Goal: Transaction & Acquisition: Purchase product/service

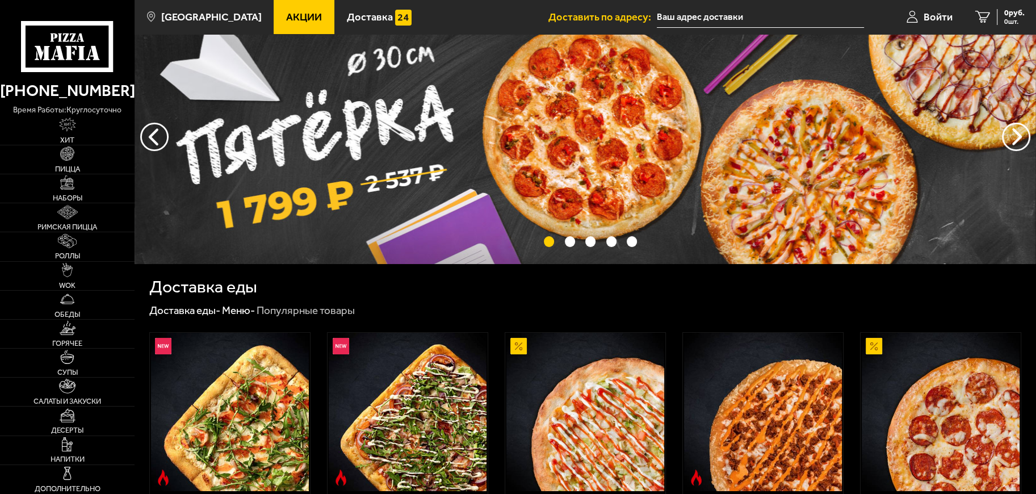
scroll to position [170, 0]
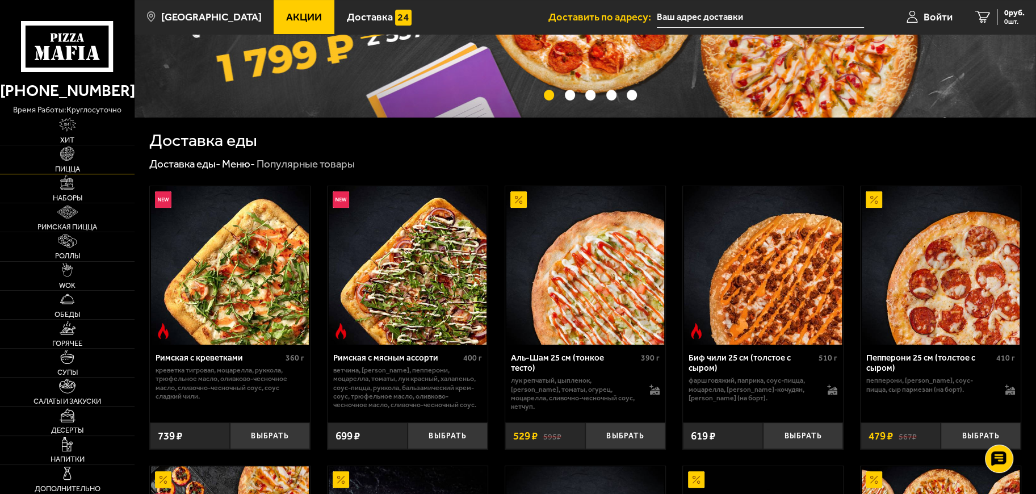
click at [89, 164] on link "Пицца" at bounding box center [67, 159] width 135 height 28
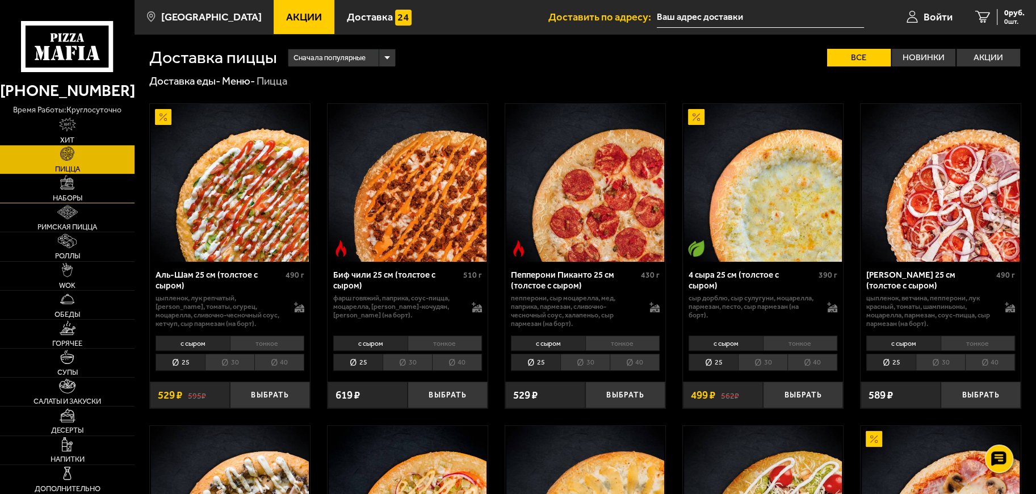
click at [84, 179] on link "Наборы" at bounding box center [67, 188] width 135 height 28
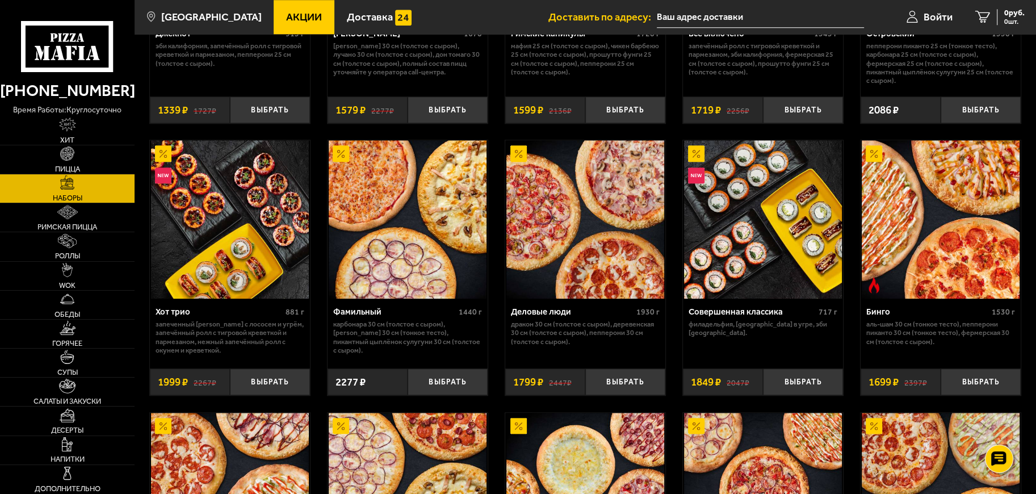
scroll to position [1135, 0]
